Goal: Check status: Check status

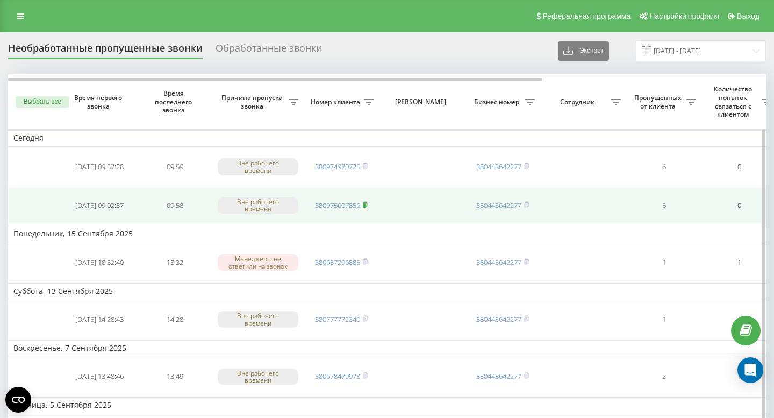
click at [366, 205] on rect at bounding box center [364, 205] width 3 height 5
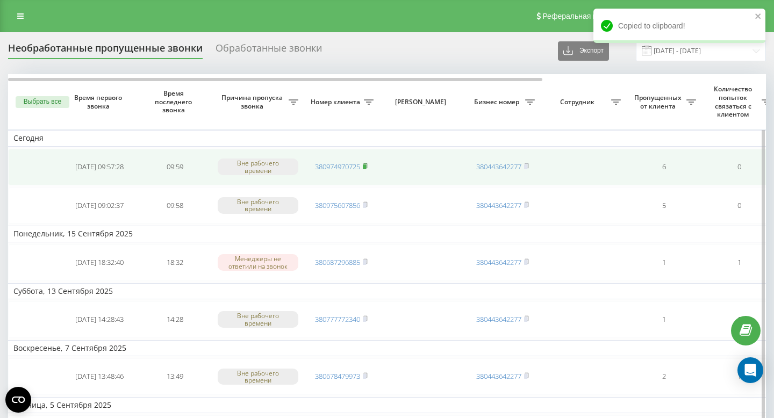
click at [366, 165] on rect at bounding box center [364, 166] width 3 height 5
